Goal: Task Accomplishment & Management: Use online tool/utility

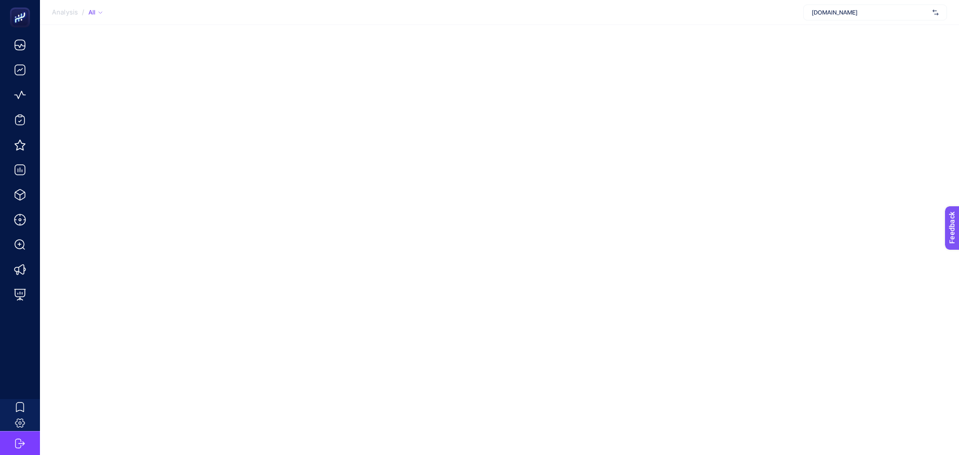
click at [856, 16] on span "[DOMAIN_NAME]" at bounding box center [870, 12] width 117 height 8
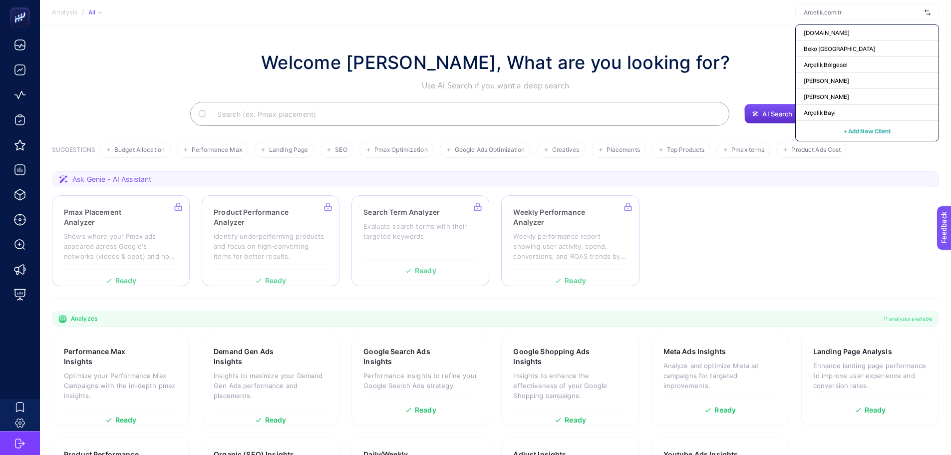
click at [516, 18] on section "Analysis / All [DOMAIN_NAME] Beko Türkiye Arçelik Bölgesel Beko Bayi Beko Bölge…" at bounding box center [495, 12] width 911 height 25
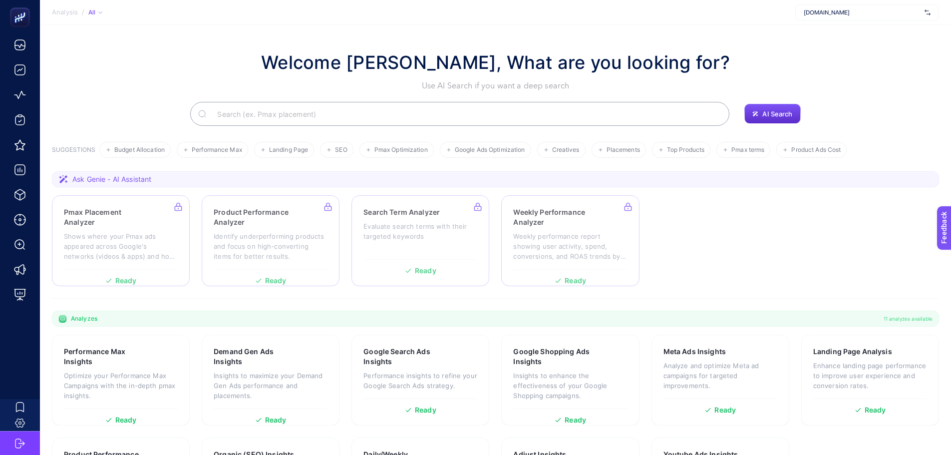
drag, startPoint x: 904, startPoint y: 1, endPoint x: 752, endPoint y: 22, distance: 153.8
click at [727, 25] on section "Welcome [PERSON_NAME], What are you looking for? Use AI Search if you want a de…" at bounding box center [495, 282] width 911 height 515
click at [935, 14] on div "[DOMAIN_NAME]" at bounding box center [868, 12] width 144 height 16
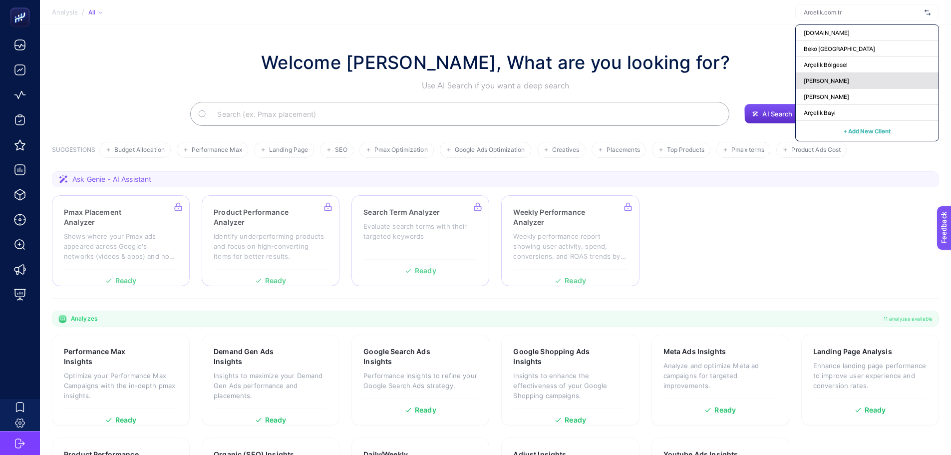
click at [848, 79] on div "[PERSON_NAME]" at bounding box center [867, 81] width 143 height 16
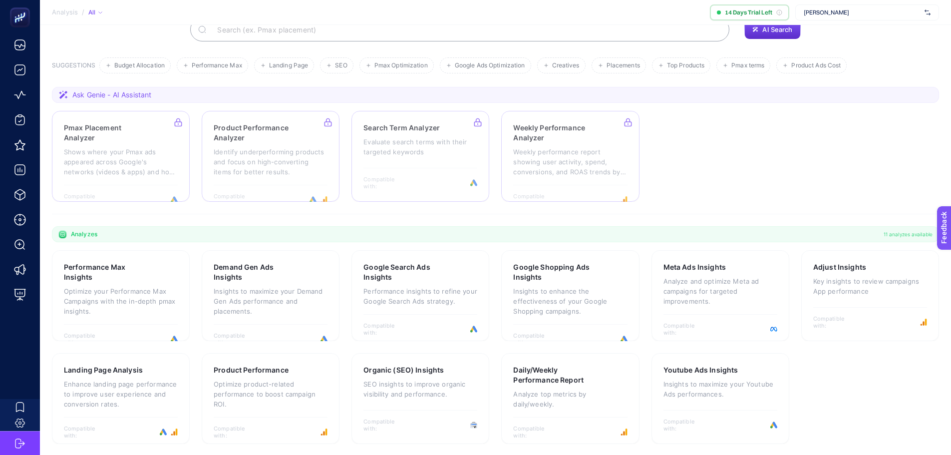
scroll to position [85, 0]
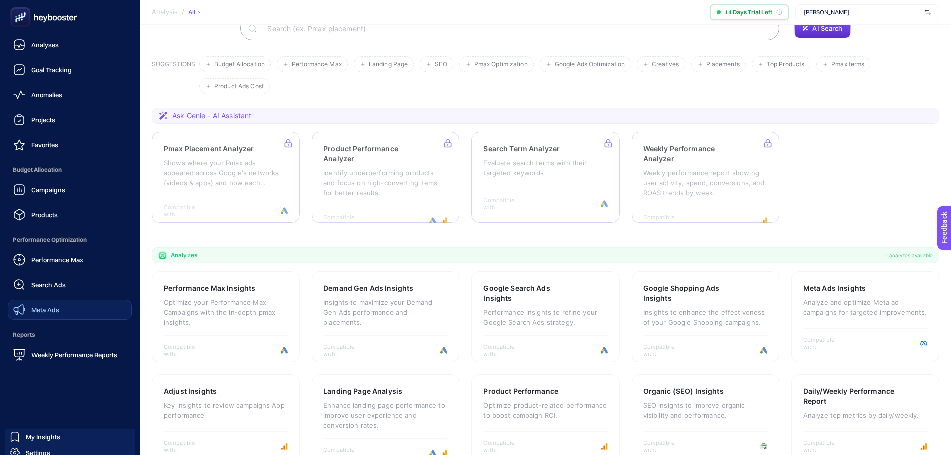
click at [34, 308] on span "Meta Ads" at bounding box center [45, 310] width 28 height 8
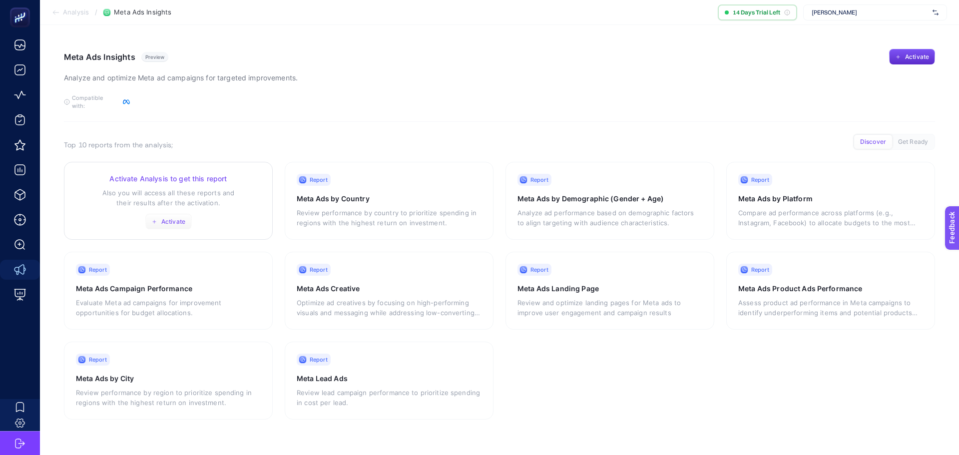
click at [173, 218] on span "Activate" at bounding box center [173, 222] width 24 height 8
